Goal: Task Accomplishment & Management: Complete application form

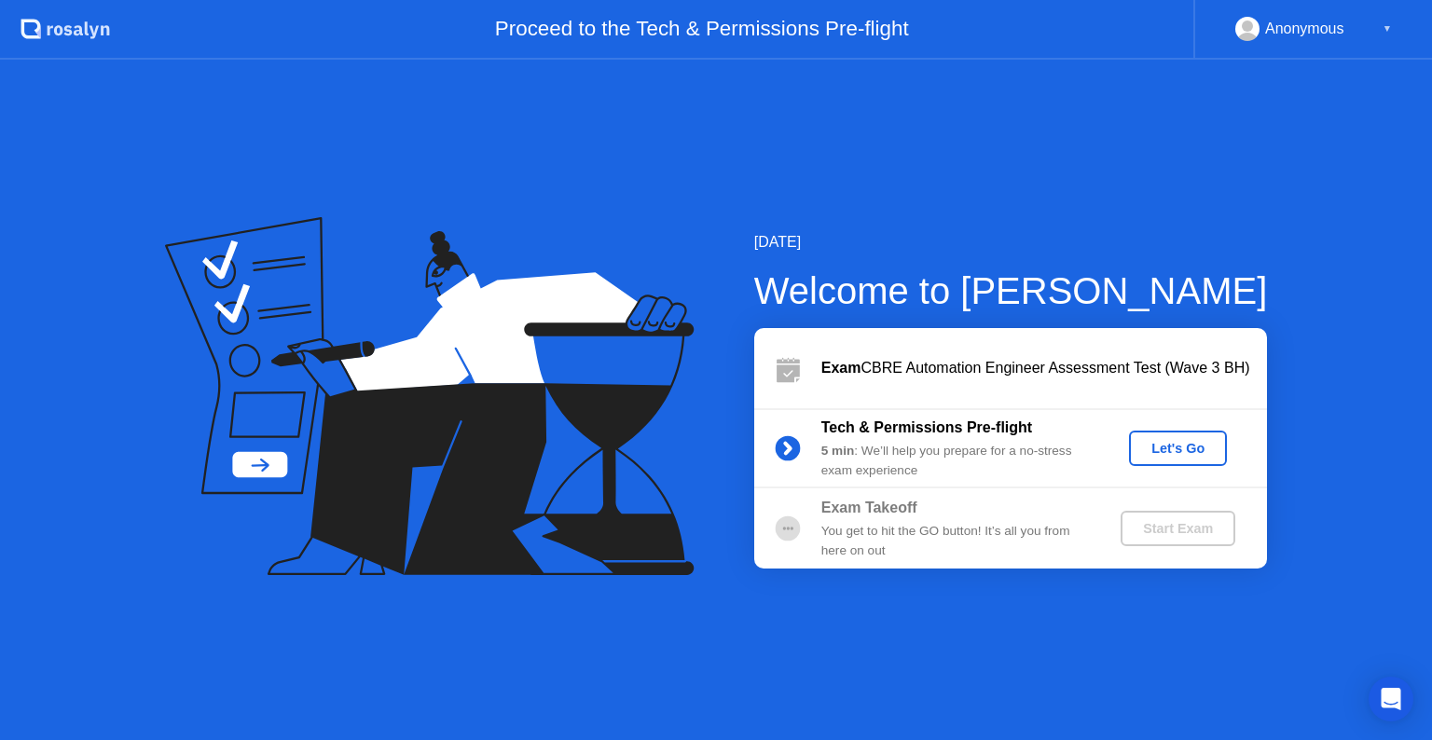
click at [1164, 451] on div "Let's Go" at bounding box center [1178, 448] width 83 height 15
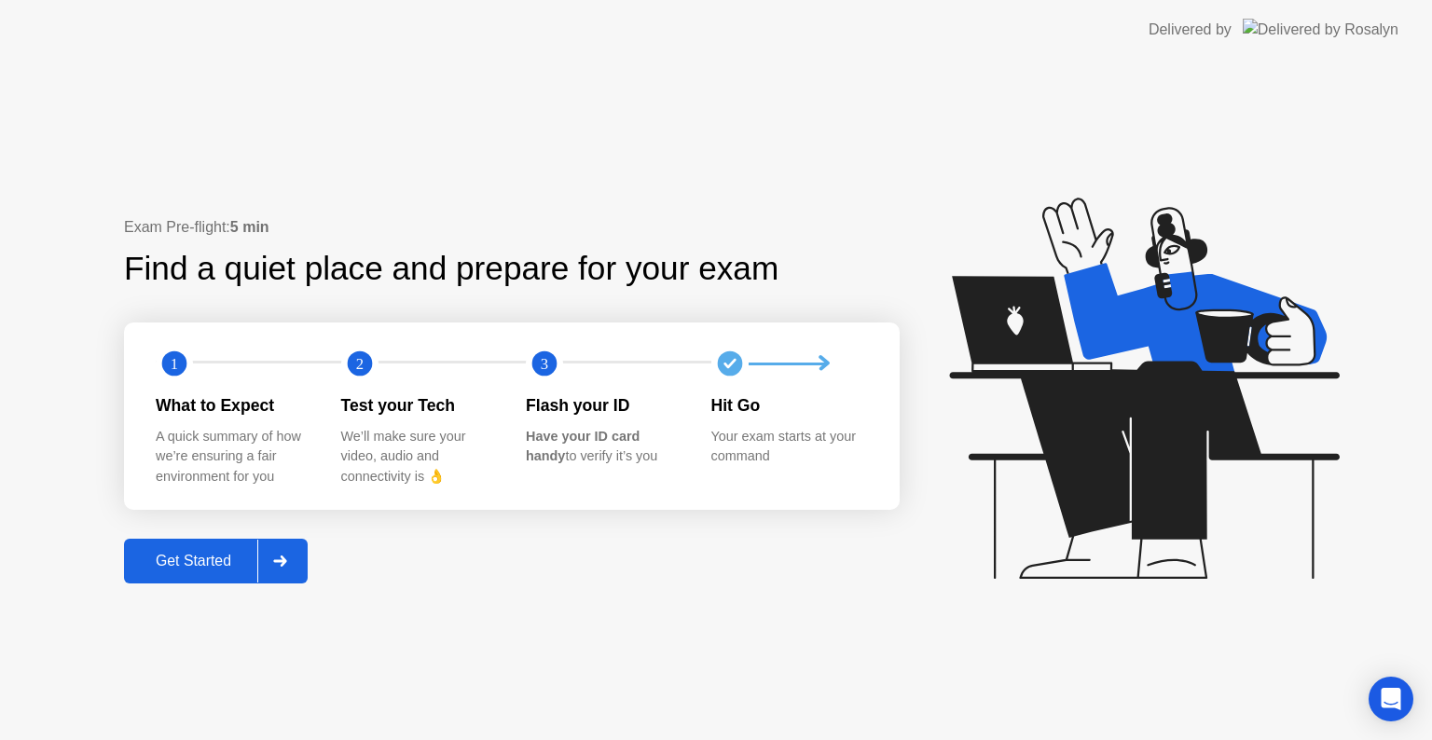
click at [293, 563] on div at bounding box center [279, 561] width 45 height 43
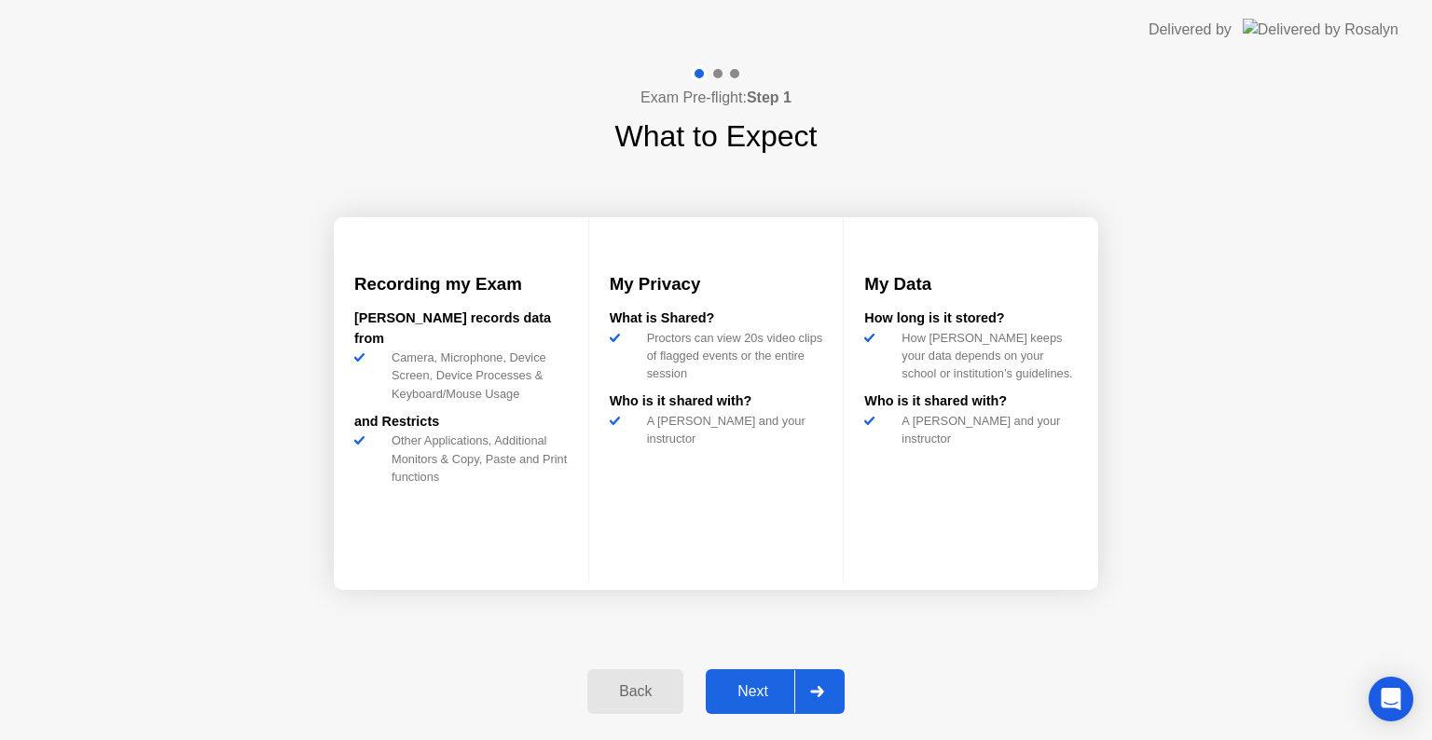
click at [813, 690] on icon at bounding box center [817, 691] width 14 height 11
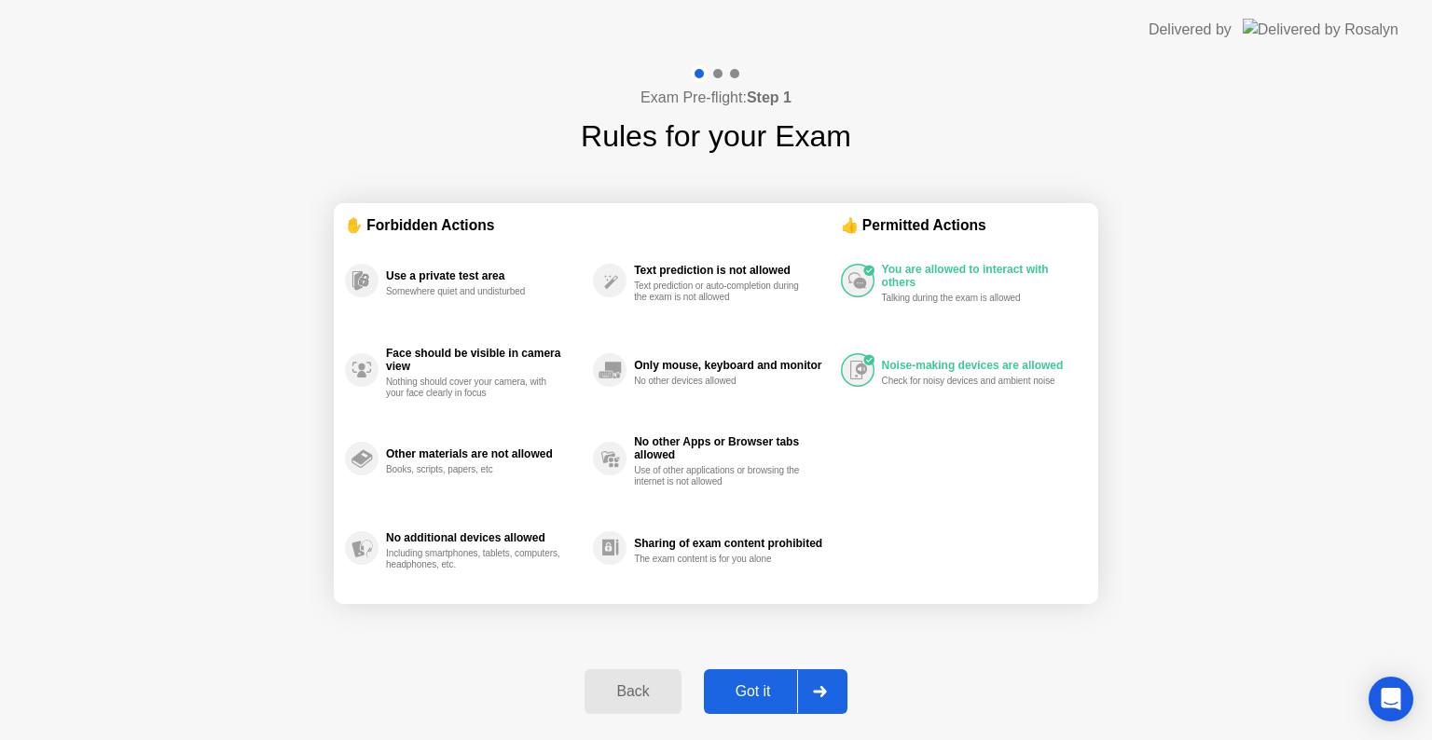
click at [817, 686] on icon at bounding box center [820, 691] width 14 height 11
select select "**********"
select select "*******"
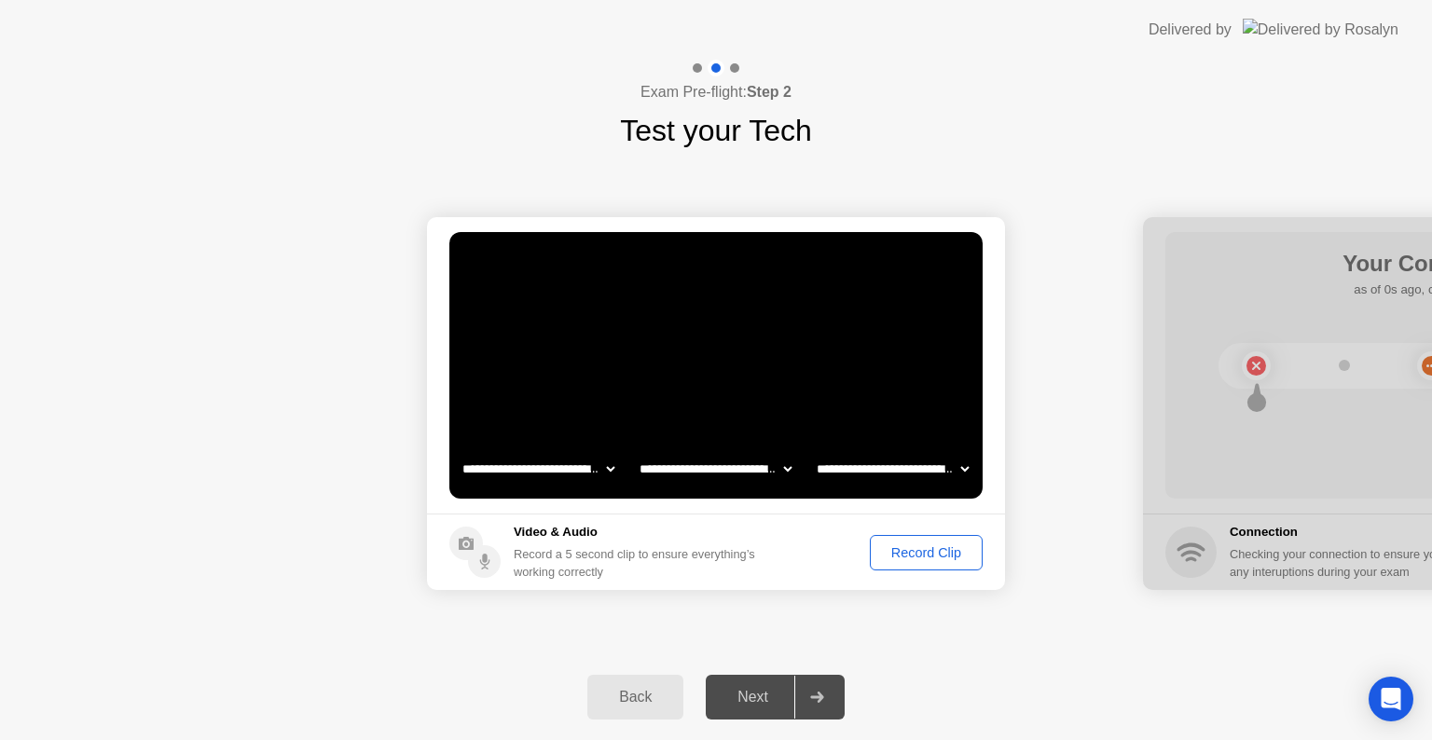
click at [861, 476] on select "**********" at bounding box center [892, 468] width 159 height 37
click at [888, 556] on div "Record Clip" at bounding box center [926, 552] width 100 height 15
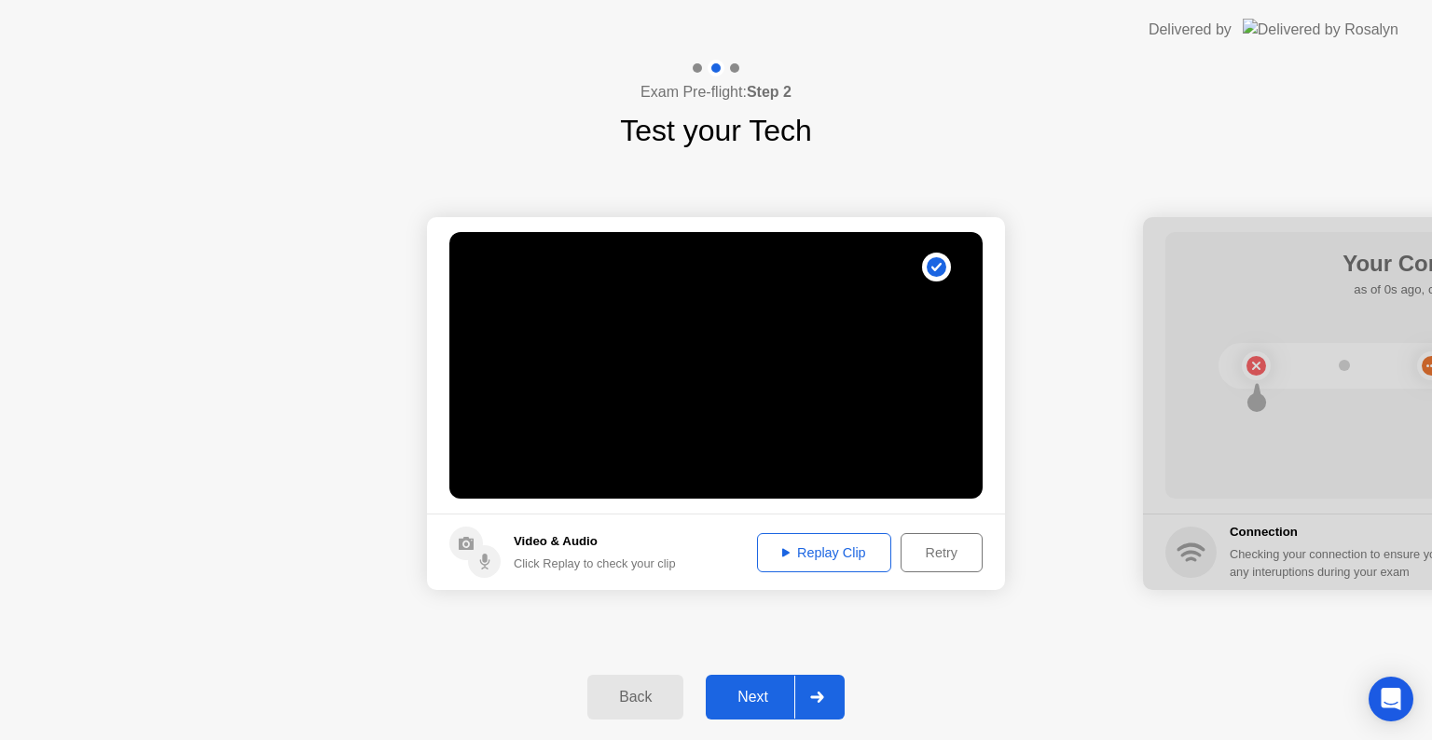
click at [835, 548] on div "Replay Clip" at bounding box center [824, 552] width 121 height 15
click at [821, 688] on div at bounding box center [816, 697] width 45 height 43
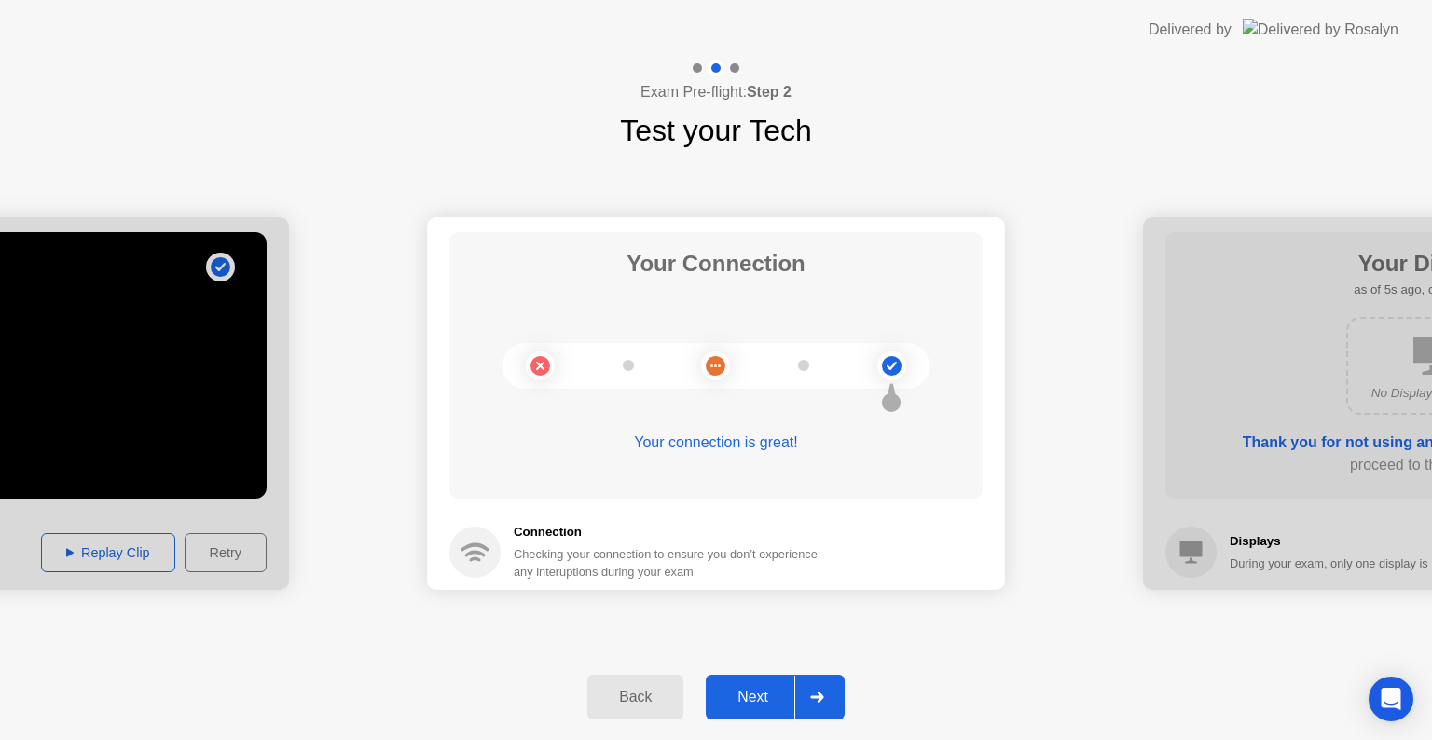
click at [809, 686] on div at bounding box center [816, 697] width 45 height 43
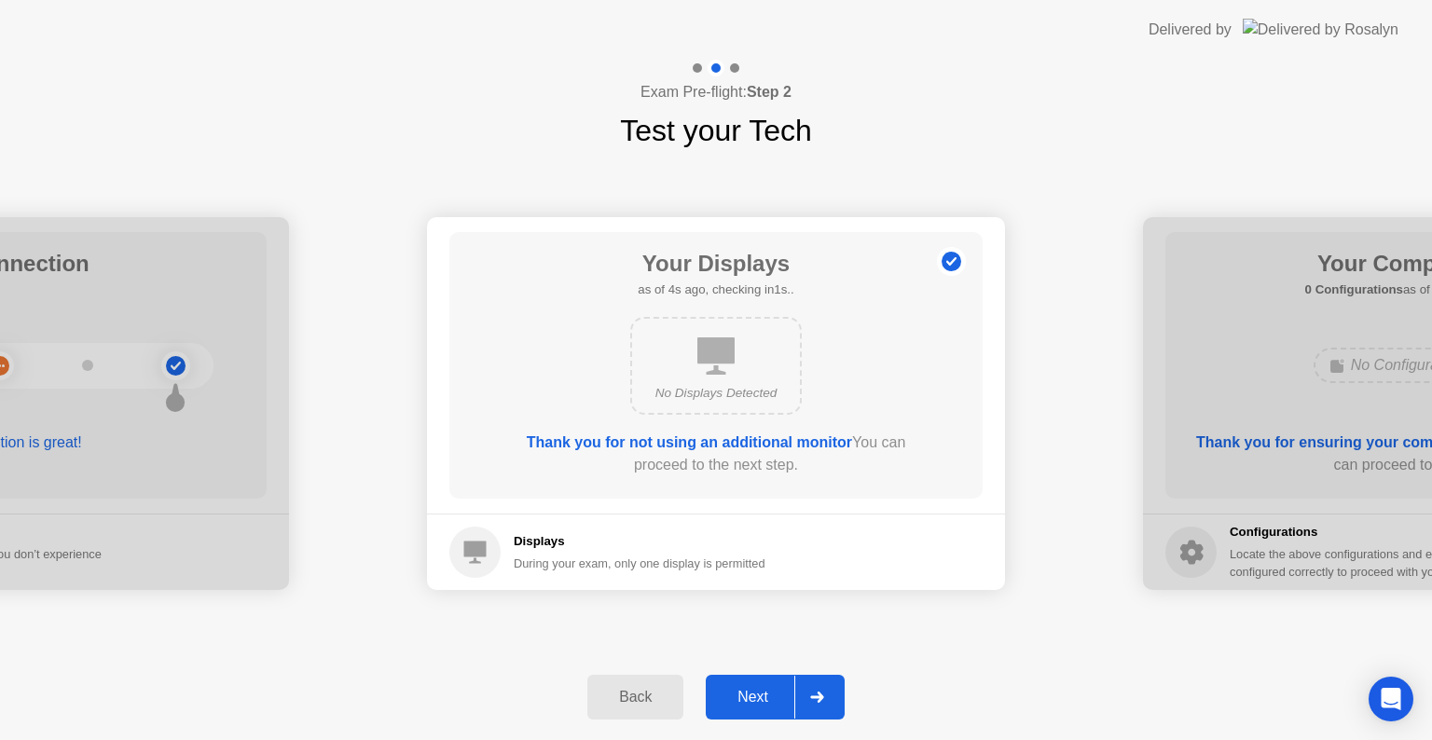
click at [831, 690] on div at bounding box center [816, 697] width 45 height 43
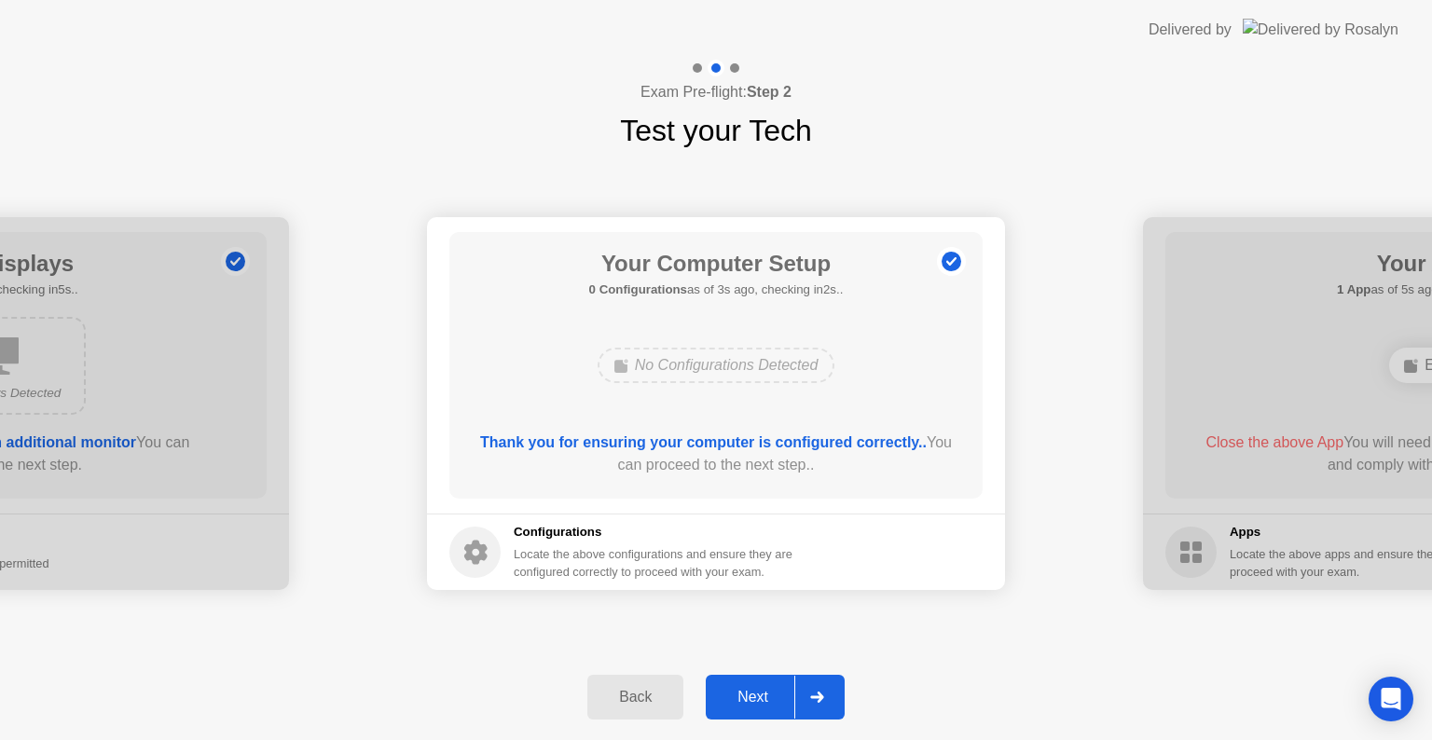
click at [812, 689] on div at bounding box center [816, 697] width 45 height 43
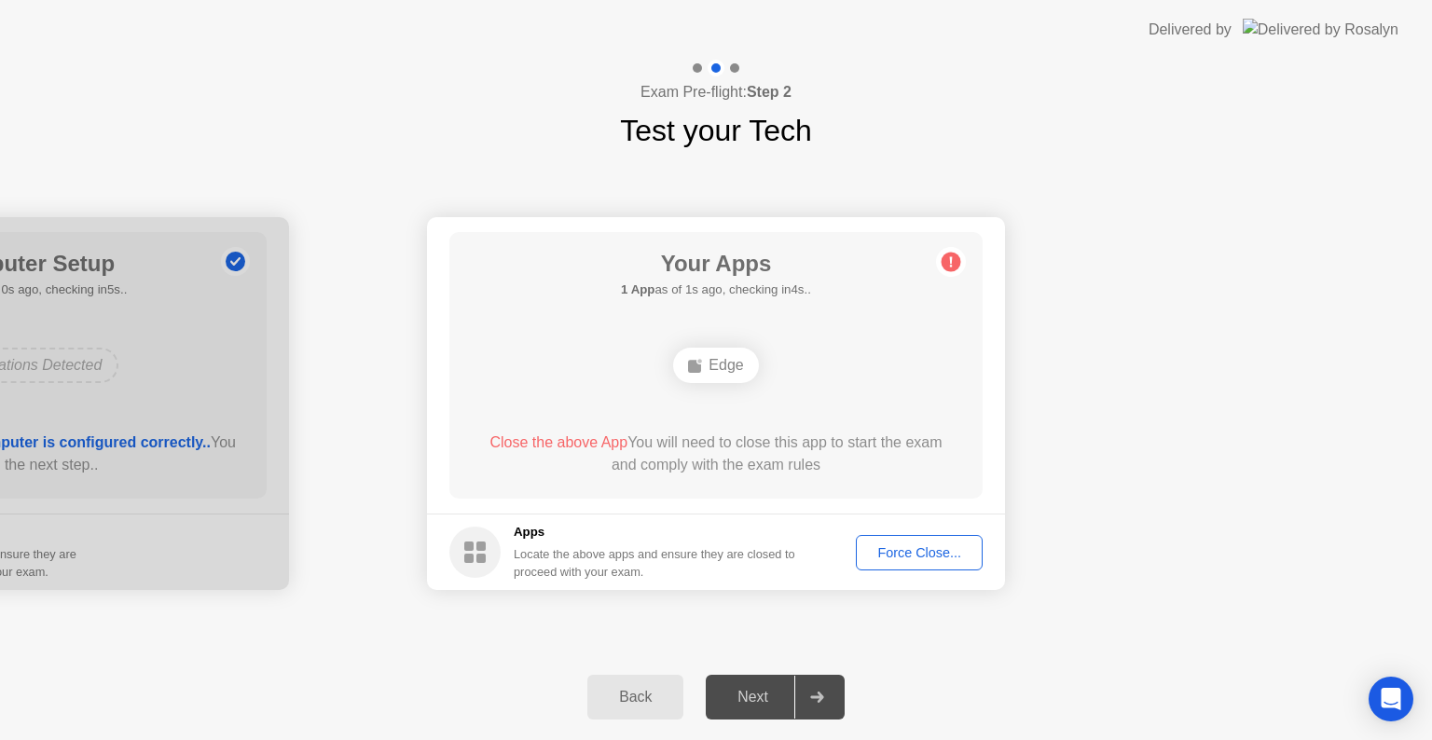
click at [893, 553] on div "Force Close..." at bounding box center [919, 552] width 114 height 15
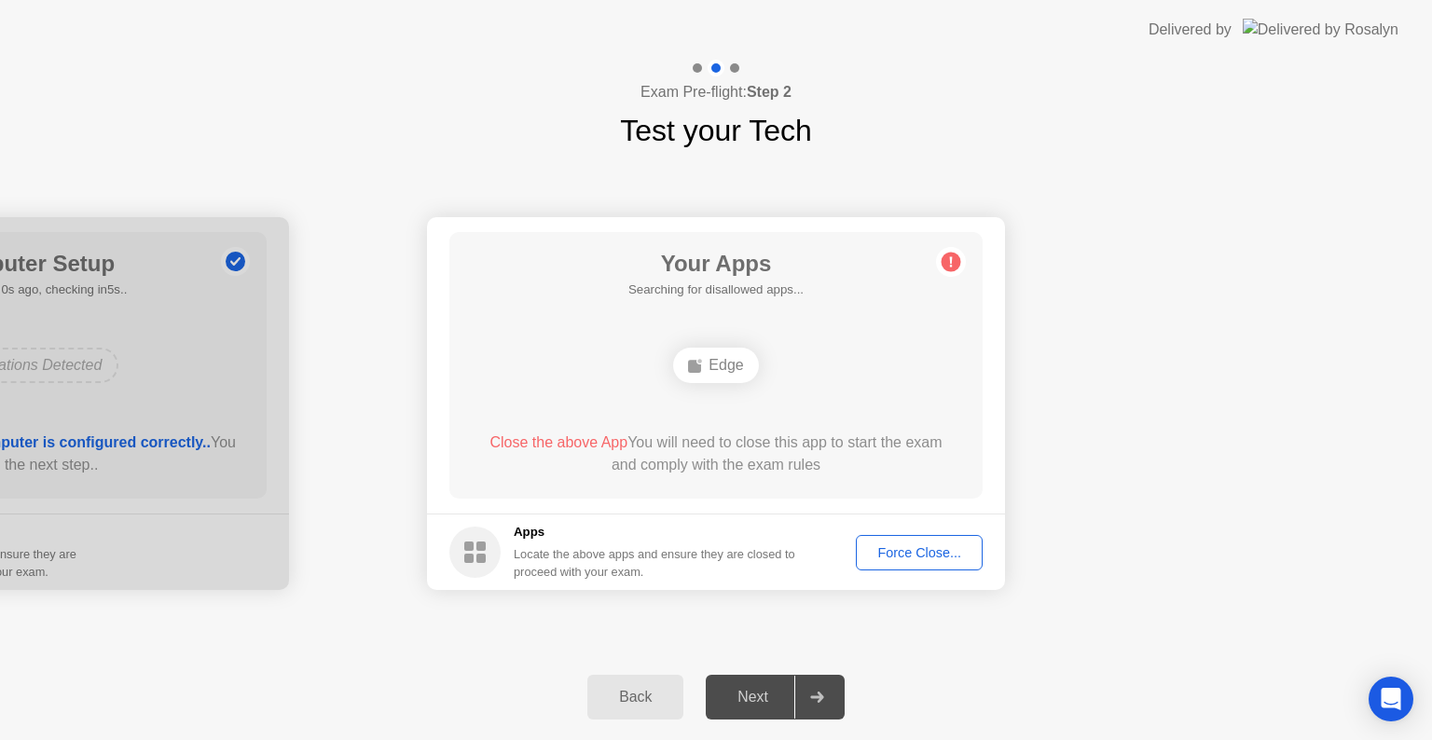
click at [797, 500] on main "Your Apps Searching for disallowed apps... Edge Close the above App You will ne…" at bounding box center [716, 365] width 578 height 296
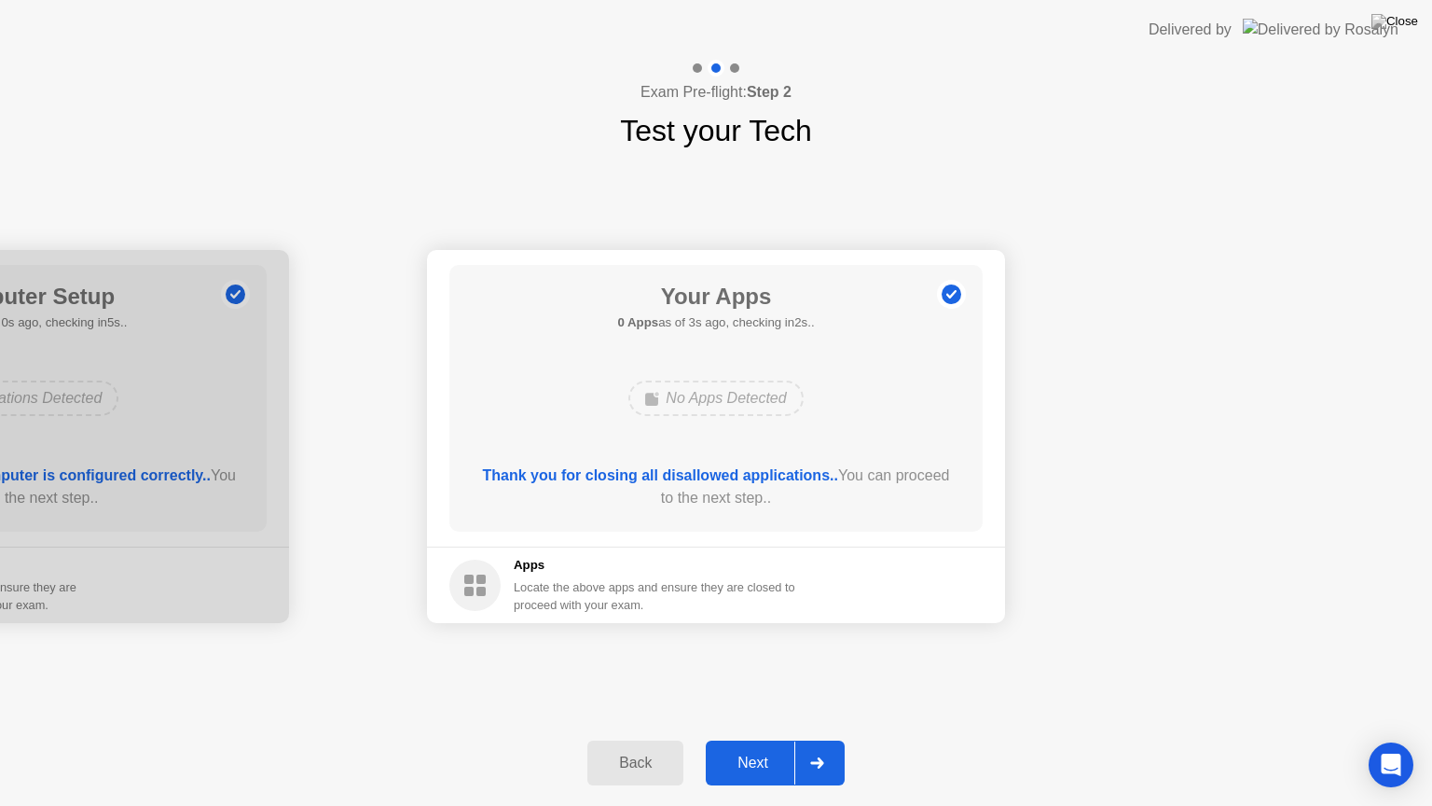
click at [815, 739] on icon at bounding box center [817, 762] width 14 height 11
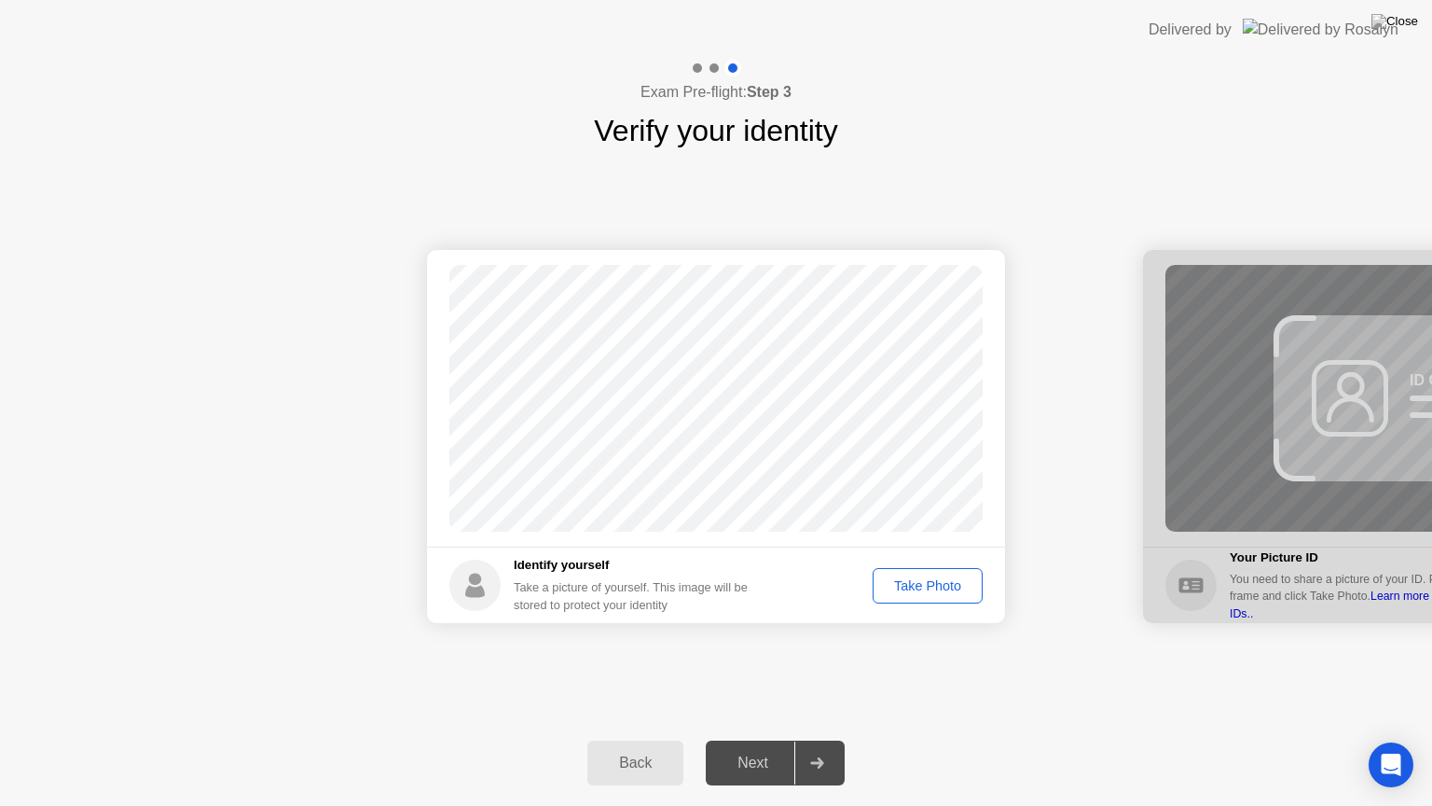
click at [897, 593] on div "Take Photo" at bounding box center [927, 585] width 97 height 15
click at [828, 739] on div at bounding box center [816, 762] width 45 height 43
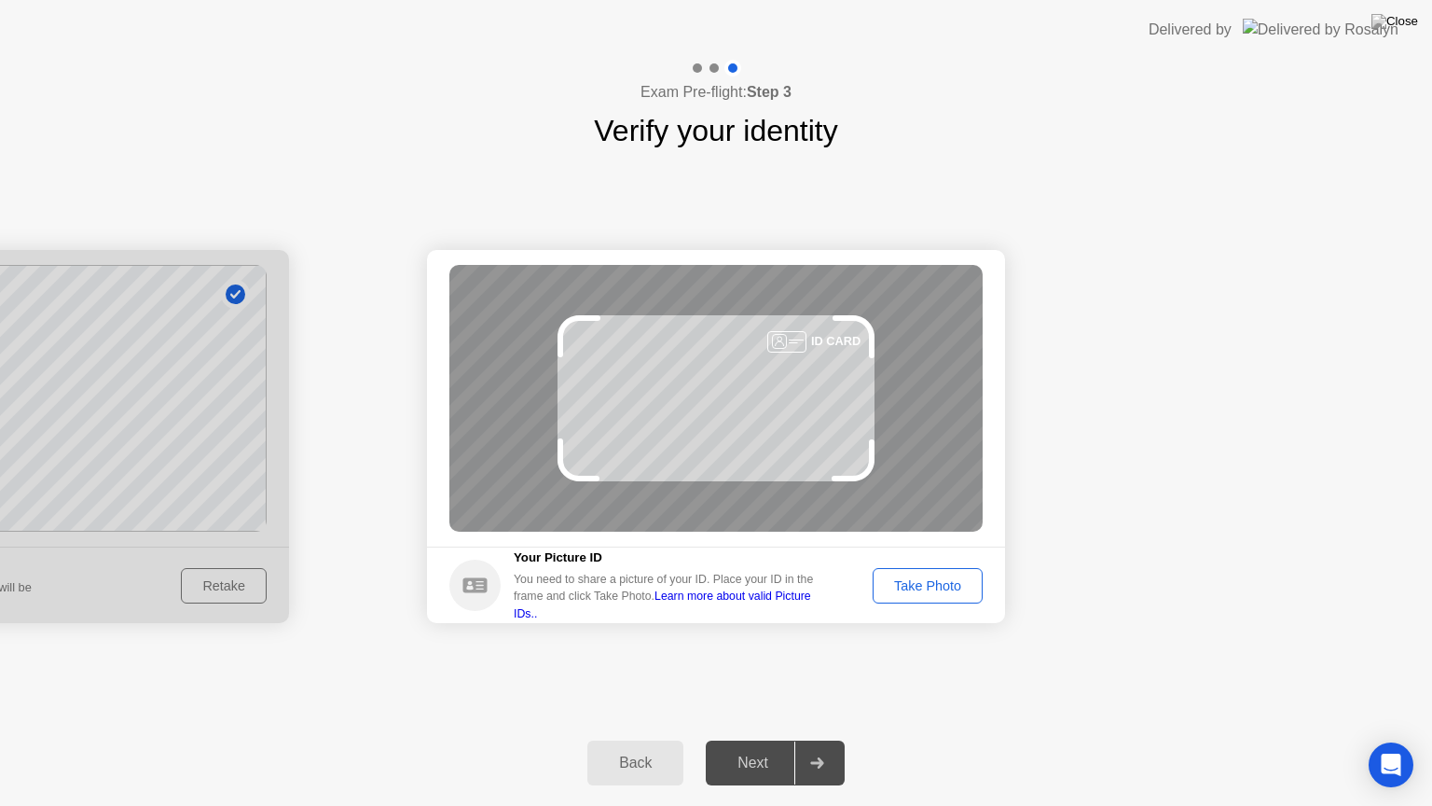
click at [944, 584] on div "Take Photo" at bounding box center [927, 585] width 97 height 15
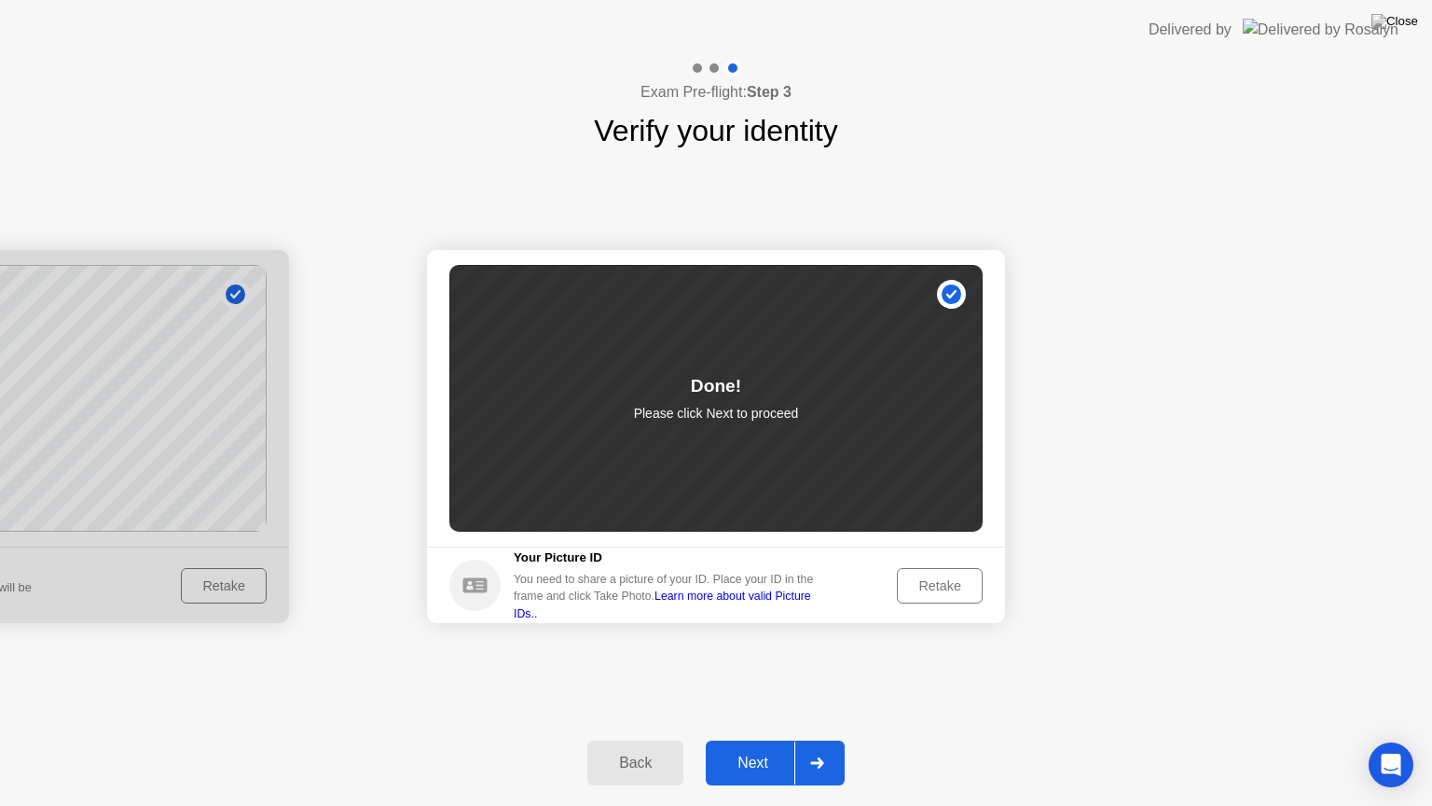
click at [820, 739] on div at bounding box center [816, 762] width 45 height 43
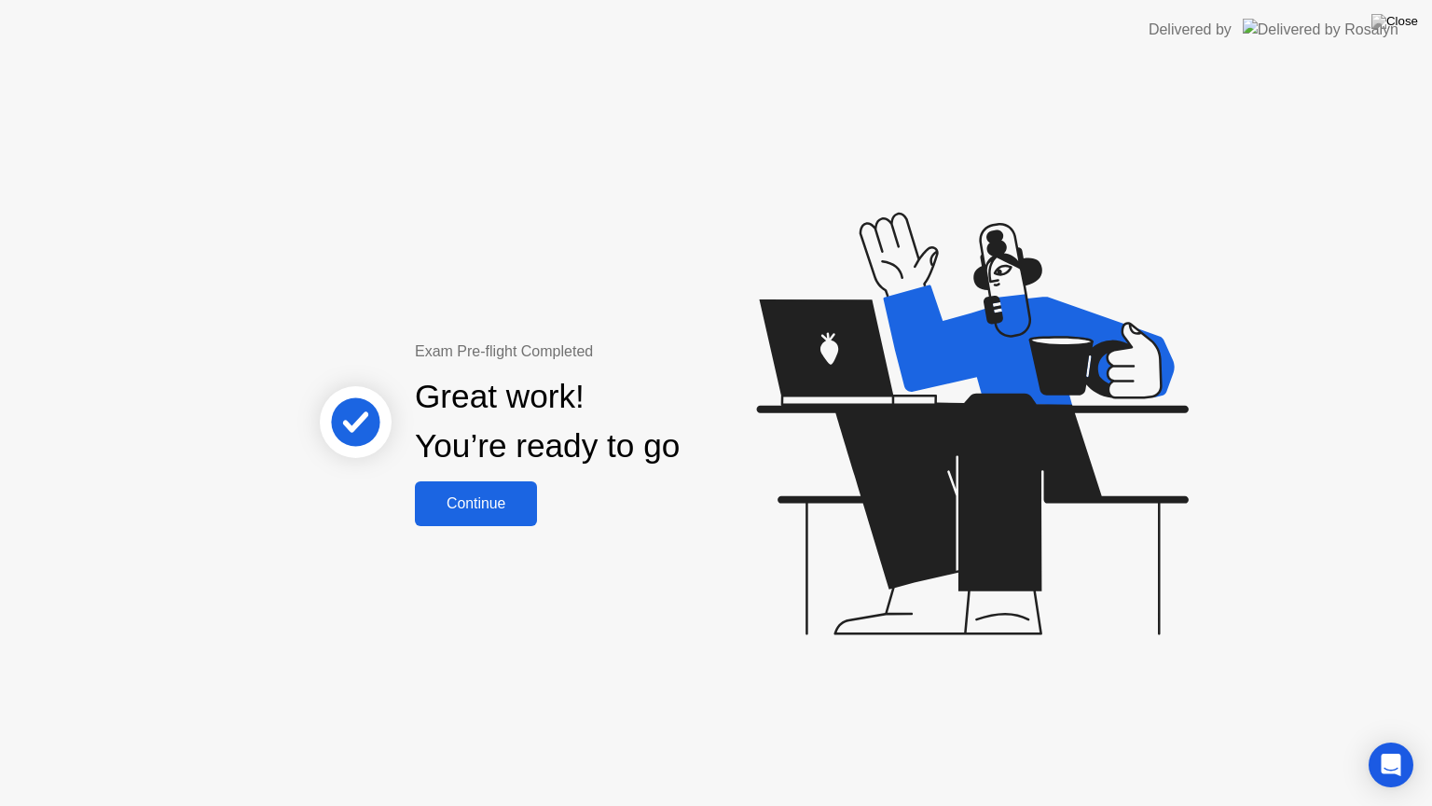
click at [517, 503] on div "Continue" at bounding box center [475, 503] width 111 height 17
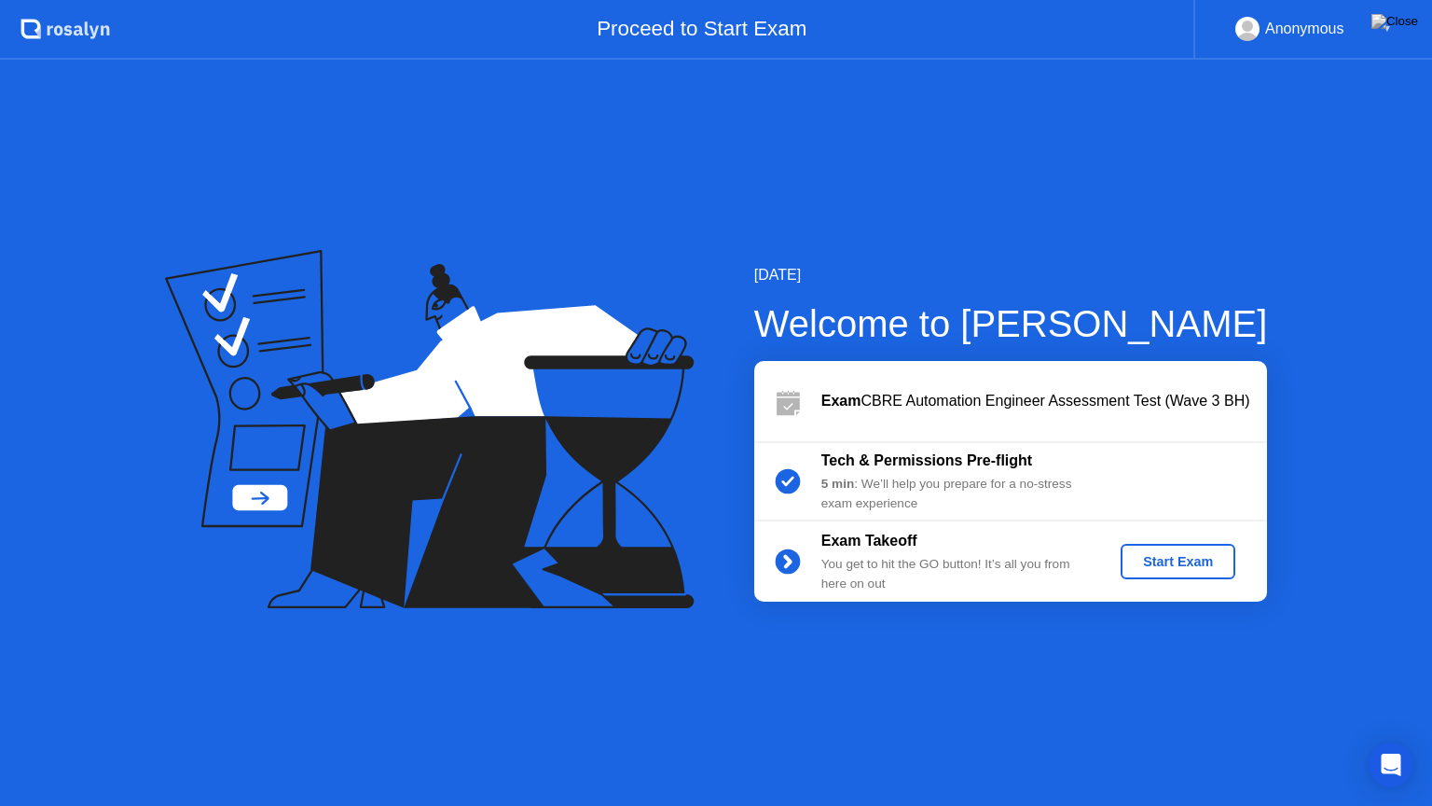
click at [1147, 562] on div "Start Exam" at bounding box center [1178, 561] width 100 height 15
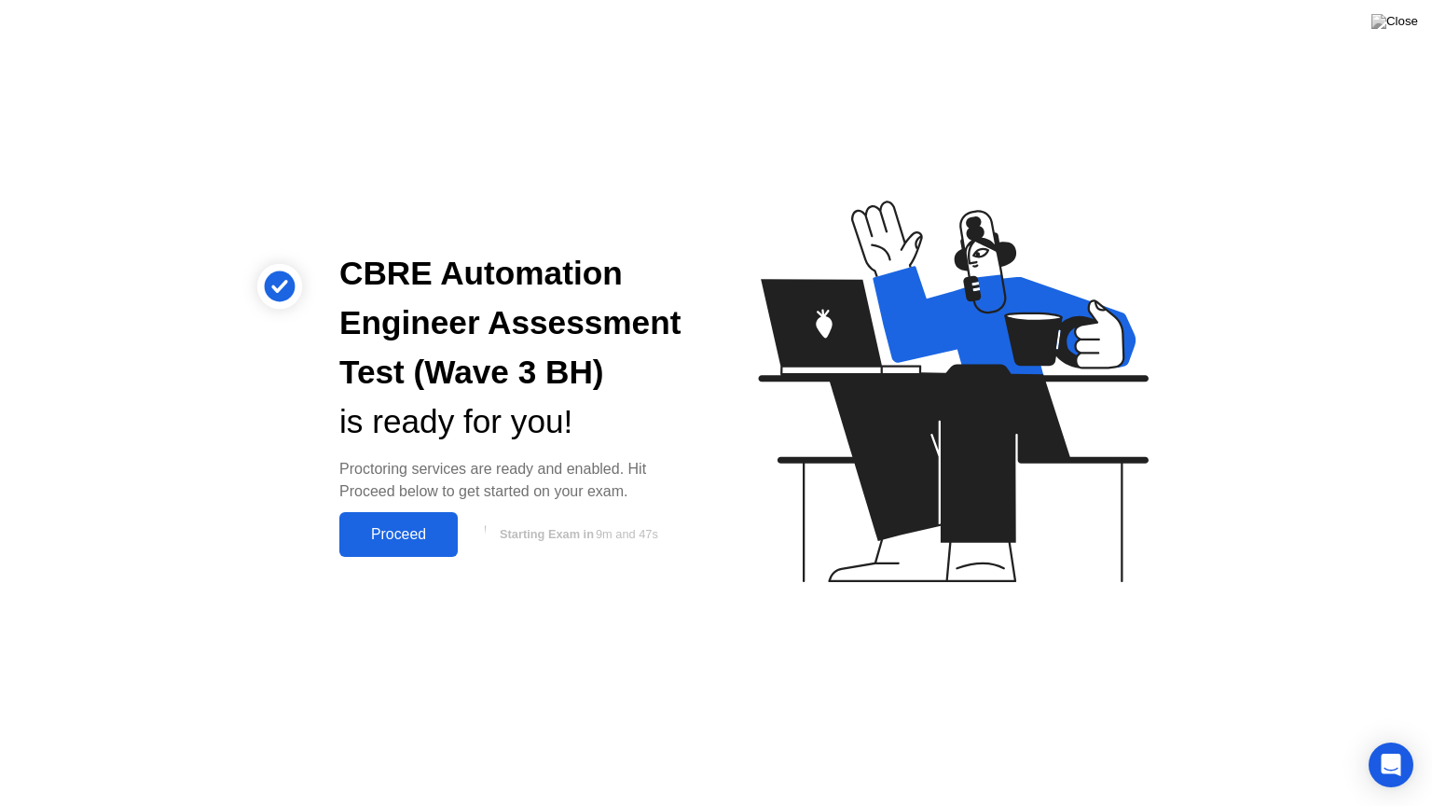
click at [386, 536] on div "Proceed" at bounding box center [398, 534] width 107 height 17
